Goal: Task Accomplishment & Management: Complete application form

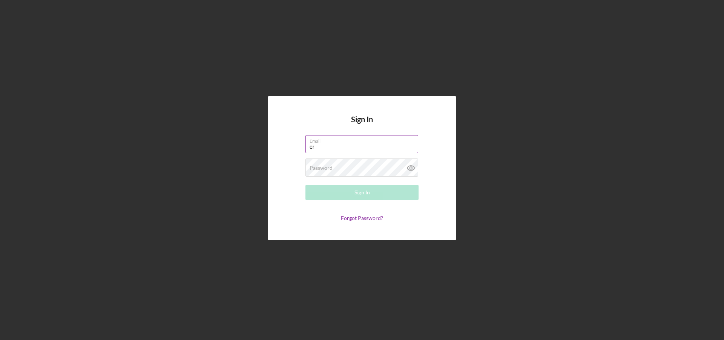
type input "[PERSON_NAME][EMAIL_ADDRESS][PERSON_NAME][DOMAIN_NAME]"
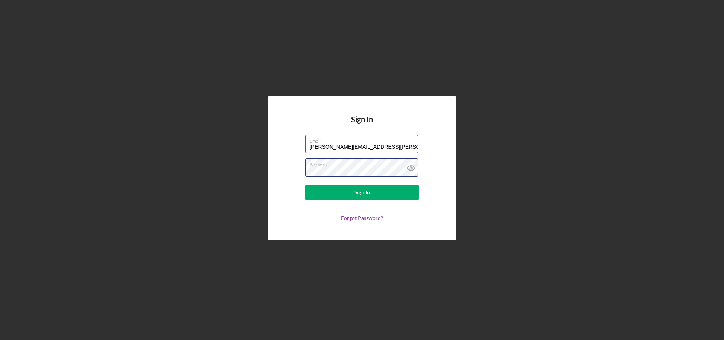
click at [305, 185] on button "Sign In" at bounding box center [361, 192] width 113 height 15
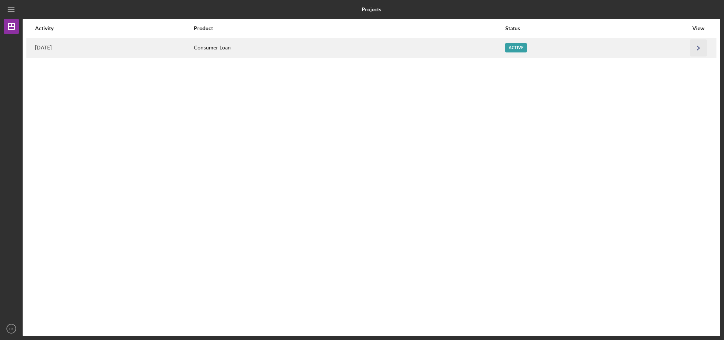
click at [693, 47] on icon "Icon/Navigate" at bounding box center [698, 47] width 17 height 17
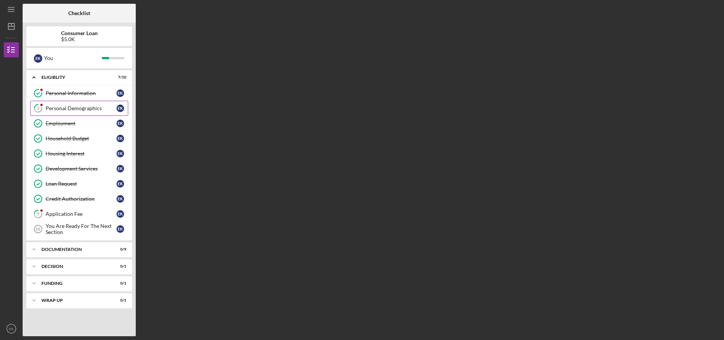
click at [78, 107] on div "Personal Demographics" at bounding box center [81, 108] width 71 height 6
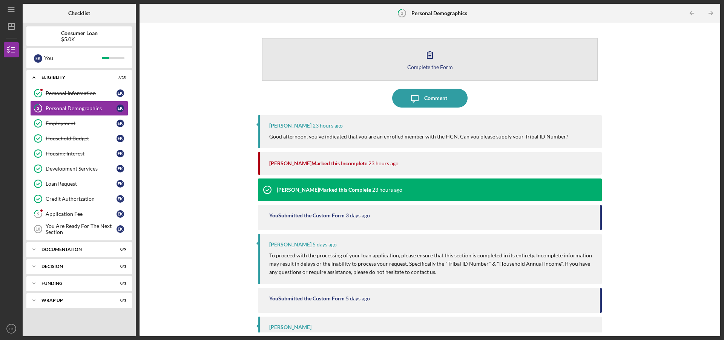
click at [435, 66] on div "Complete the Form" at bounding box center [430, 67] width 46 height 6
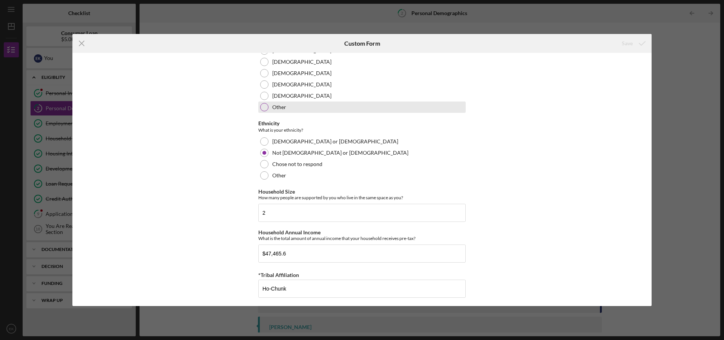
scroll to position [427, 0]
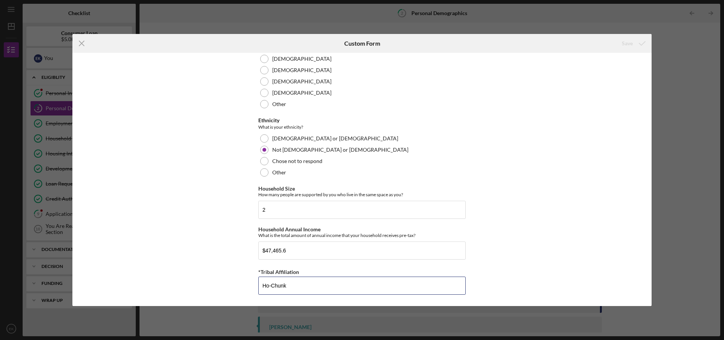
drag, startPoint x: 315, startPoint y: 288, endPoint x: 236, endPoint y: 280, distance: 79.9
click at [237, 281] on div "Demographic Information Marital Status Please select your marital status from t…" at bounding box center [361, 179] width 579 height 253
click at [635, 45] on icon "submit" at bounding box center [642, 43] width 19 height 19
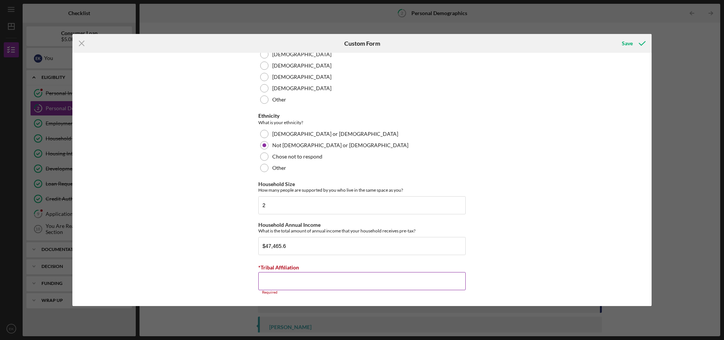
click at [405, 281] on input "*Tribal Affiliation" at bounding box center [361, 281] width 207 height 18
type input "Ho-Chunk"
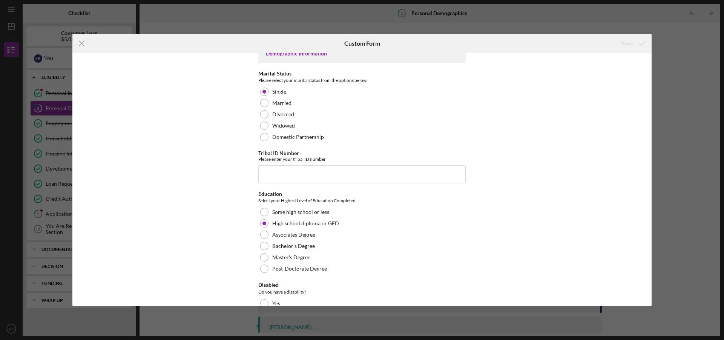
scroll to position [0, 0]
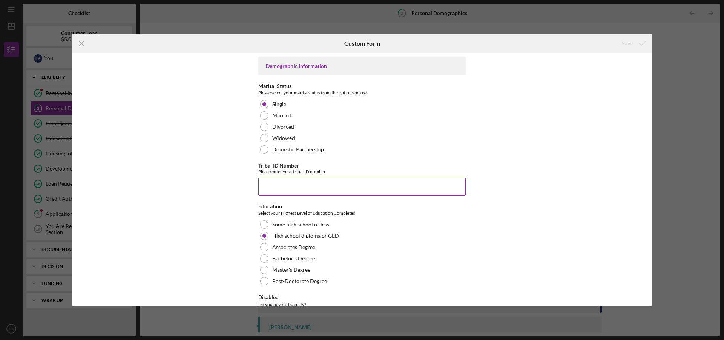
click at [392, 187] on input "Tribal ID Number" at bounding box center [361, 187] width 207 height 18
type input "32146"
click at [635, 46] on icon "submit" at bounding box center [642, 43] width 19 height 19
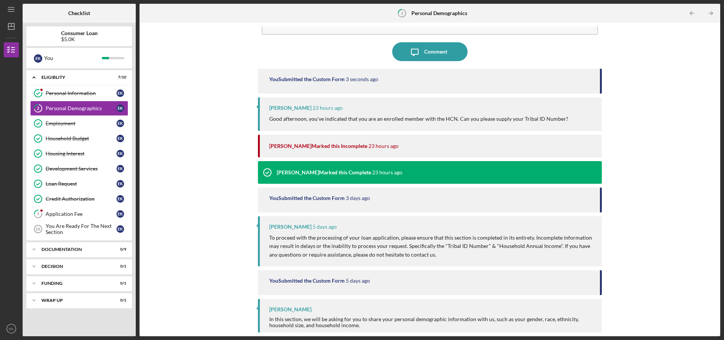
scroll to position [31, 0]
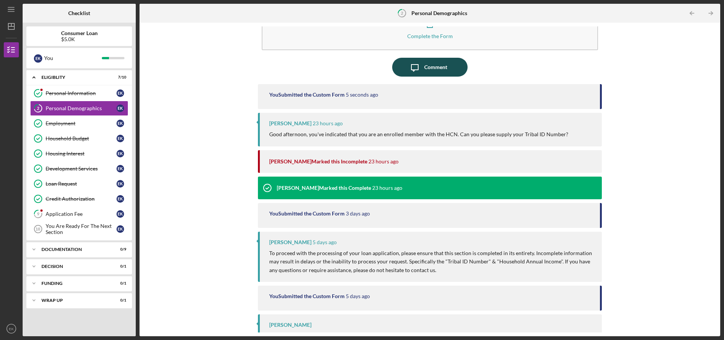
click at [446, 73] on button "Icon/Message Comment" at bounding box center [429, 67] width 75 height 19
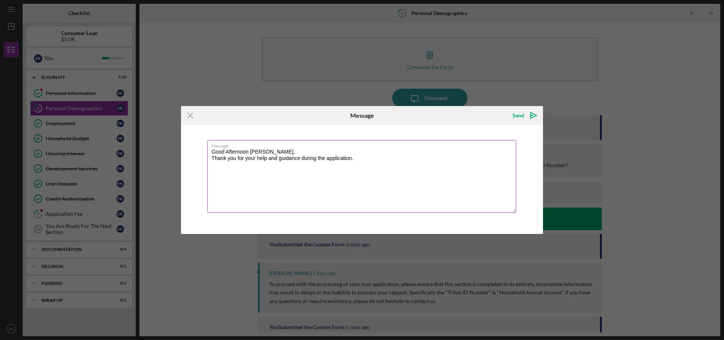
click at [348, 164] on textarea "Good Afternoon [PERSON_NAME], Thank you for your help and guidance during the a…" at bounding box center [361, 176] width 309 height 73
click at [356, 163] on textarea "Good Afternoon [PERSON_NAME], Thank you for your help and guidance during the a…" at bounding box center [361, 176] width 309 height 73
click at [377, 160] on textarea "Good Afternoon [PERSON_NAME], Thank you for your help and guidance during the a…" at bounding box center [361, 176] width 309 height 73
click at [443, 166] on textarea "Good Afternoon [PERSON_NAME], Thank you for your help and guidance during the a…" at bounding box center [361, 176] width 309 height 73
click at [452, 164] on textarea "Good Afternoon [PERSON_NAME], Thank you for your help and guidance during the a…" at bounding box center [361, 176] width 309 height 73
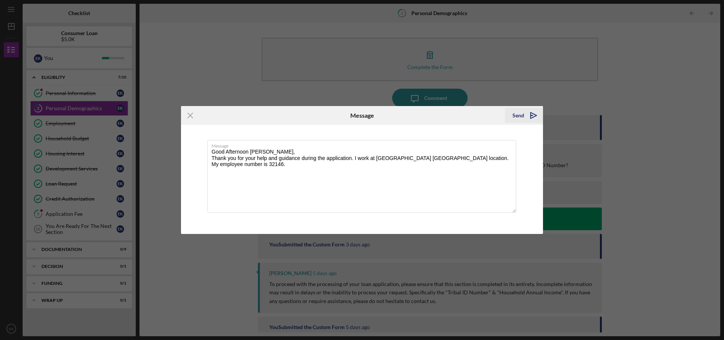
type textarea "Good Afternoon [PERSON_NAME], Thank you for your help and guidance during the a…"
click at [516, 116] on div "Send" at bounding box center [518, 115] width 12 height 15
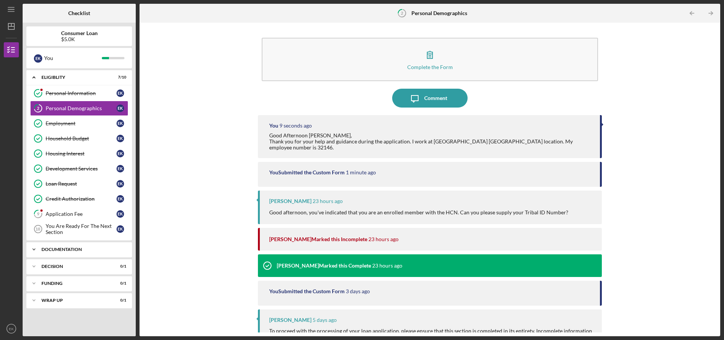
click at [73, 255] on div "Icon/Expander Documentation 0 / 9" at bounding box center [79, 249] width 106 height 15
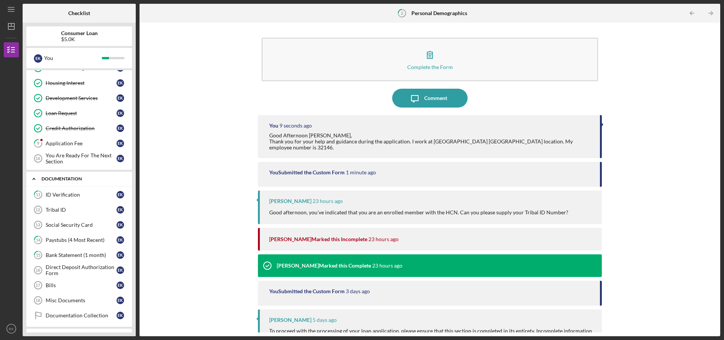
scroll to position [75, 0]
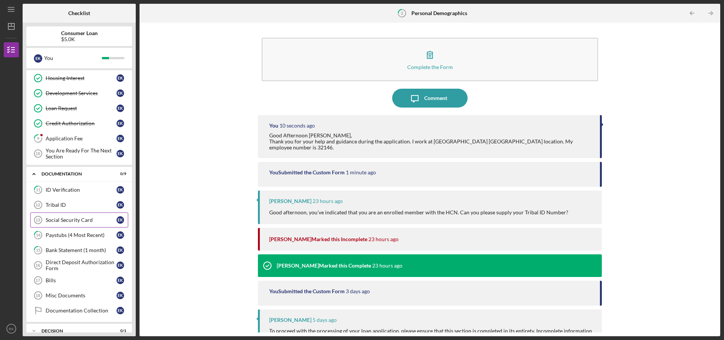
click at [73, 224] on link "Social Security Card 13 Social Security Card E K" at bounding box center [79, 219] width 98 height 15
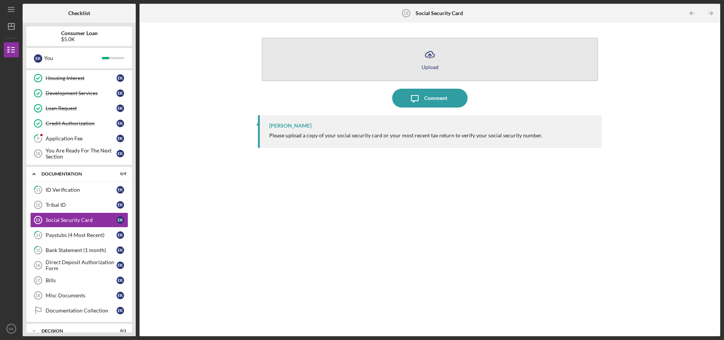
click at [427, 69] on div "Upload" at bounding box center [429, 67] width 17 height 6
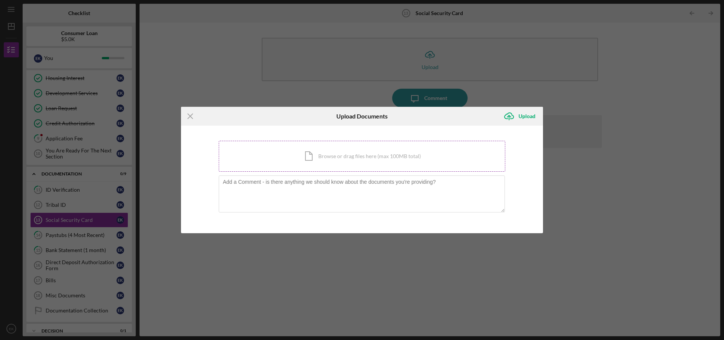
click at [350, 150] on div "Icon/Document Browse or drag files here (max 100MB total) Tap to choose files o…" at bounding box center [362, 156] width 287 height 31
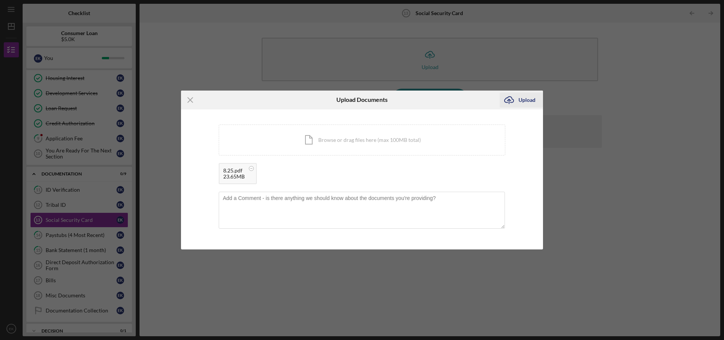
click at [519, 102] on div "Upload" at bounding box center [526, 99] width 17 height 15
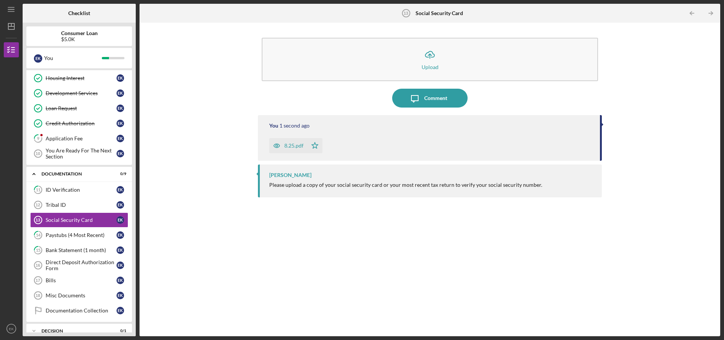
click at [299, 149] on div "8.25.pdf" at bounding box center [293, 145] width 19 height 6
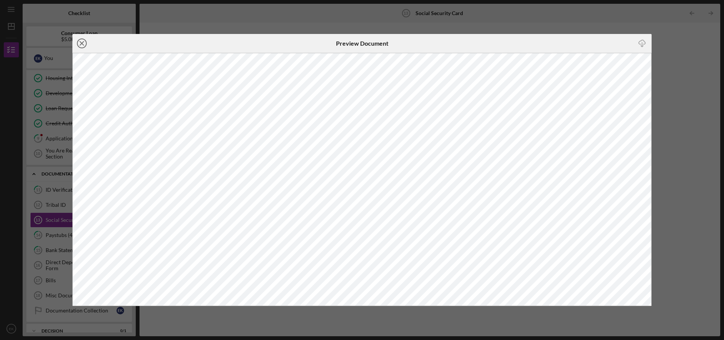
click at [83, 45] on icon "Icon/Close" at bounding box center [81, 43] width 19 height 19
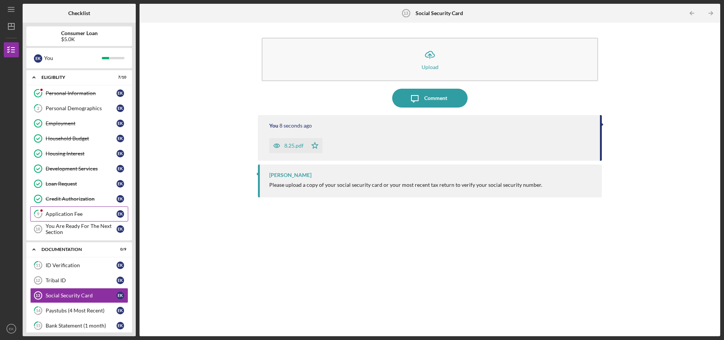
click at [72, 211] on div "Application Fee" at bounding box center [81, 214] width 71 height 6
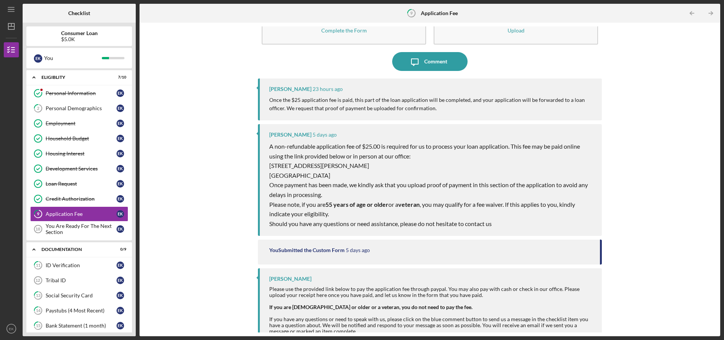
scroll to position [67, 0]
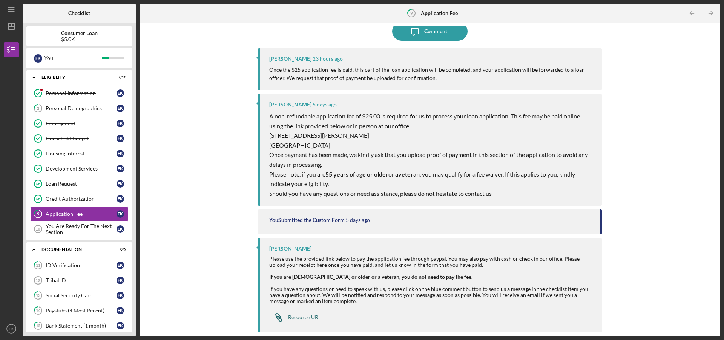
click at [312, 317] on div "Resource URL" at bounding box center [304, 317] width 33 height 6
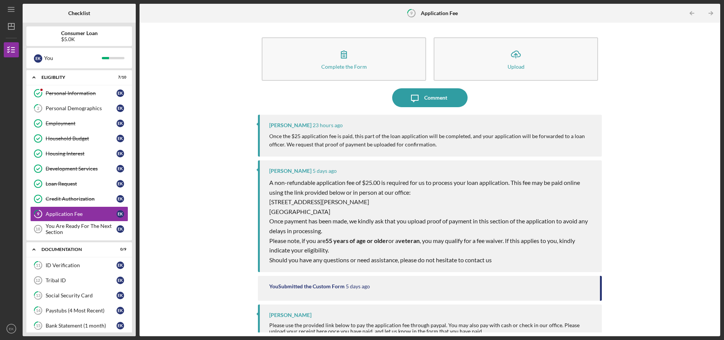
scroll to position [0, 0]
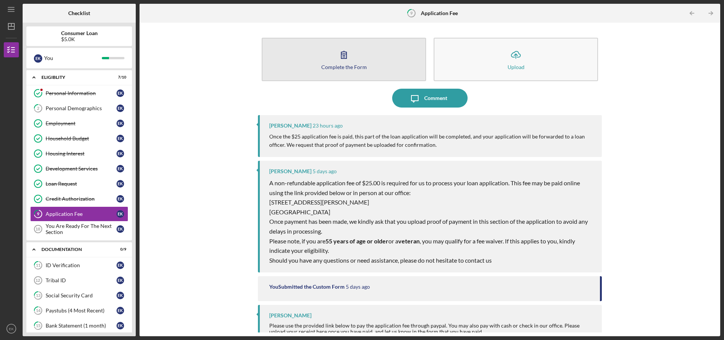
click at [334, 70] on button "Complete the Form Form" at bounding box center [344, 59] width 164 height 43
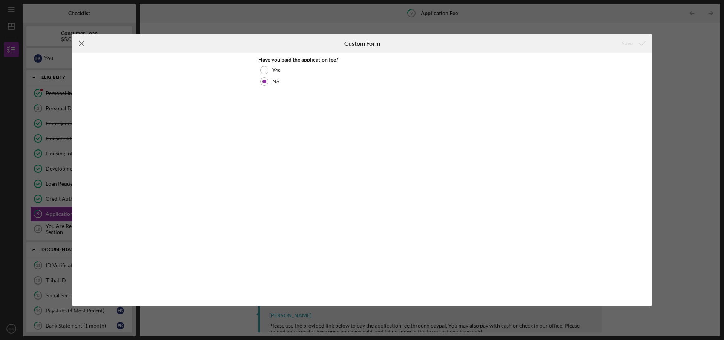
click at [83, 42] on line at bounding box center [81, 43] width 5 height 5
